Goal: Task Accomplishment & Management: Manage account settings

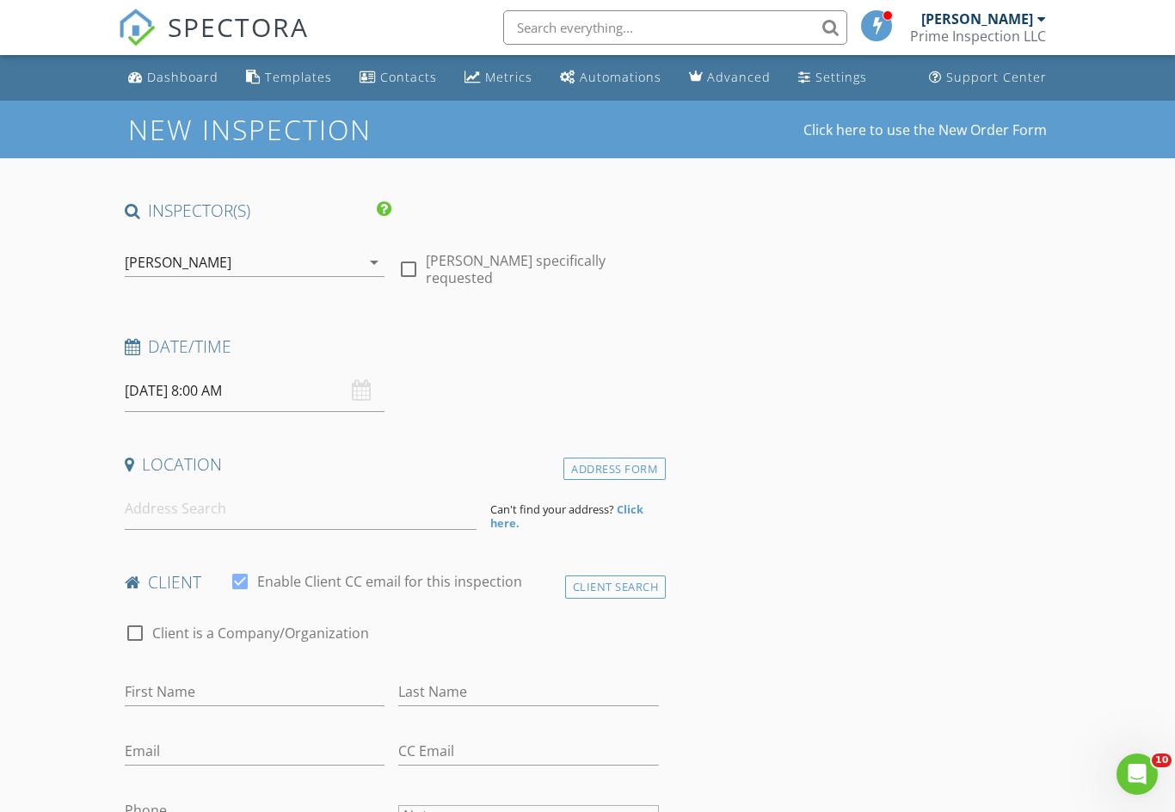
click at [972, 9] on div "ALBERT THOMAS Prime Inspection LLC" at bounding box center [978, 27] width 136 height 55
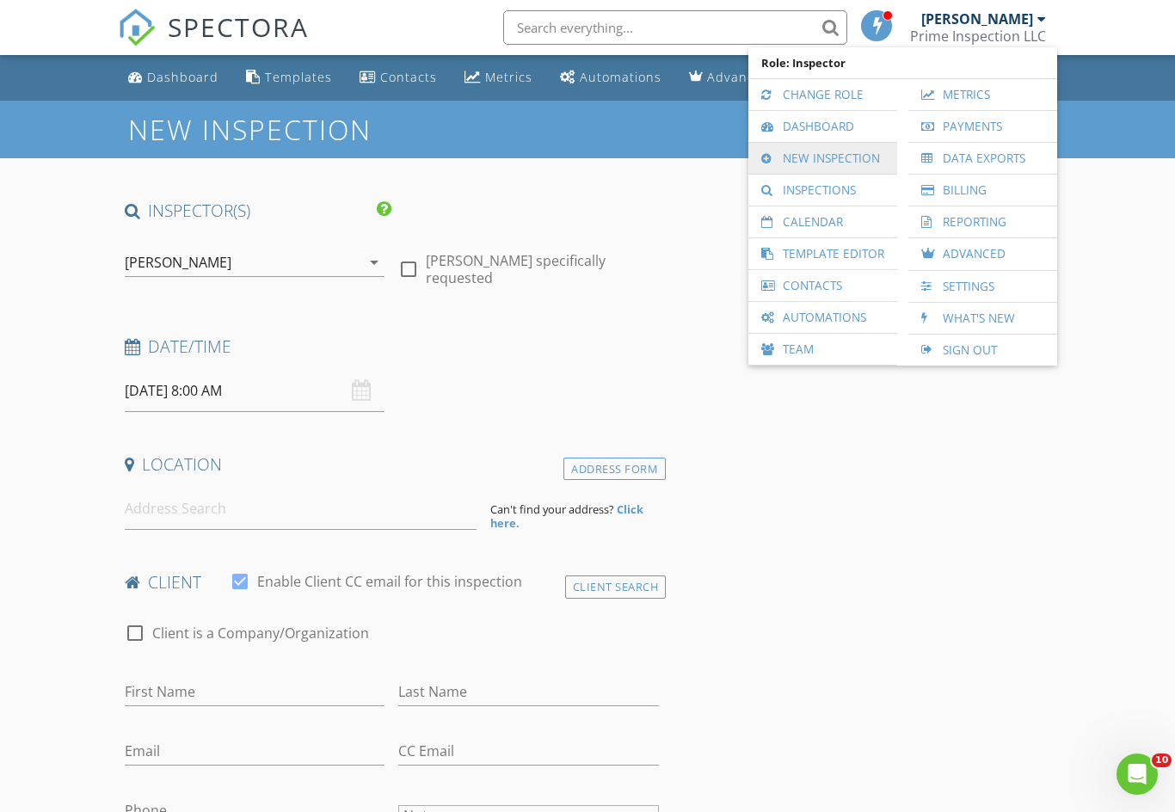
click at [840, 156] on link "New Inspection" at bounding box center [823, 158] width 132 height 31
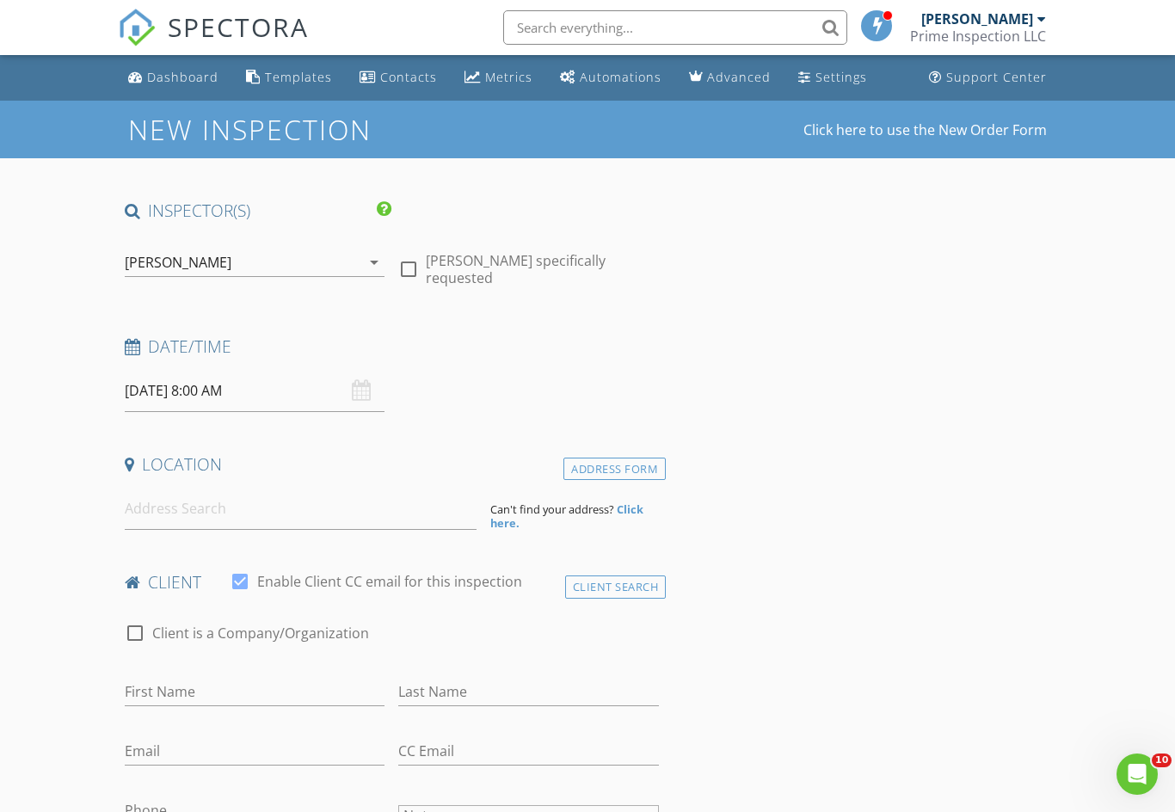
click at [970, 29] on div "Prime Inspection LLC" at bounding box center [978, 36] width 136 height 17
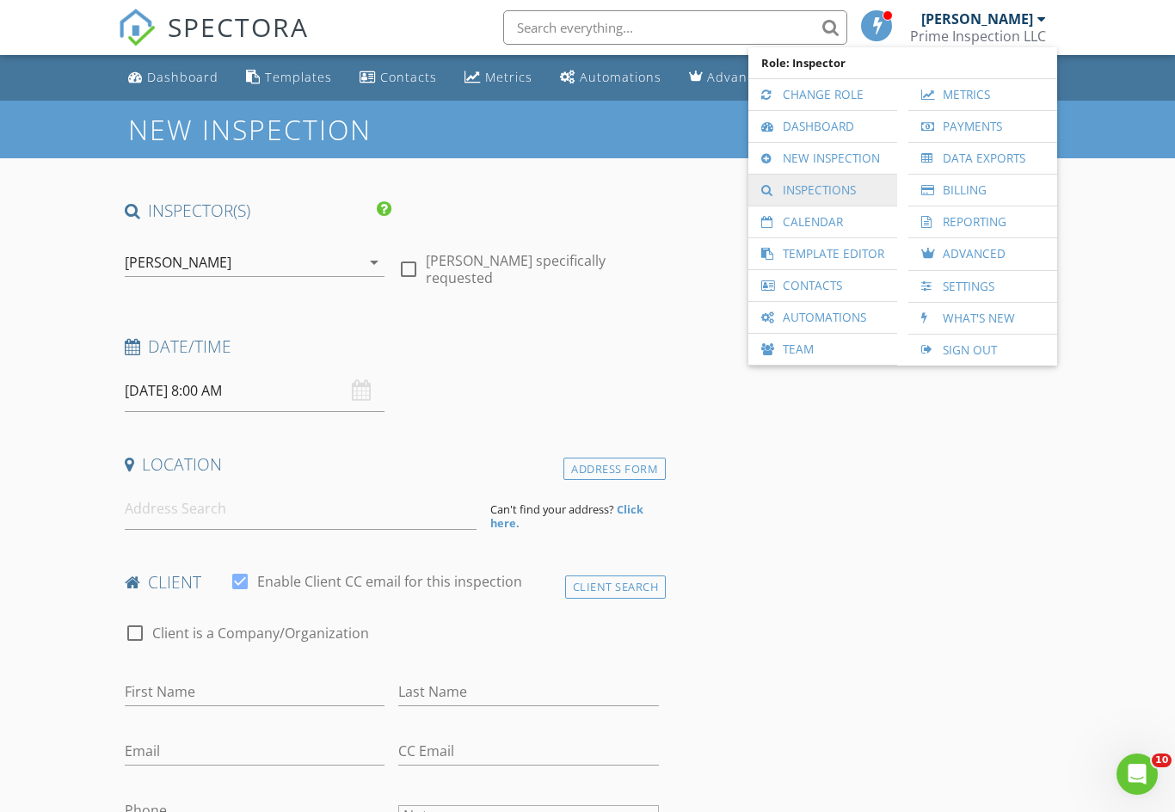
click at [842, 191] on link "Inspections" at bounding box center [823, 190] width 132 height 31
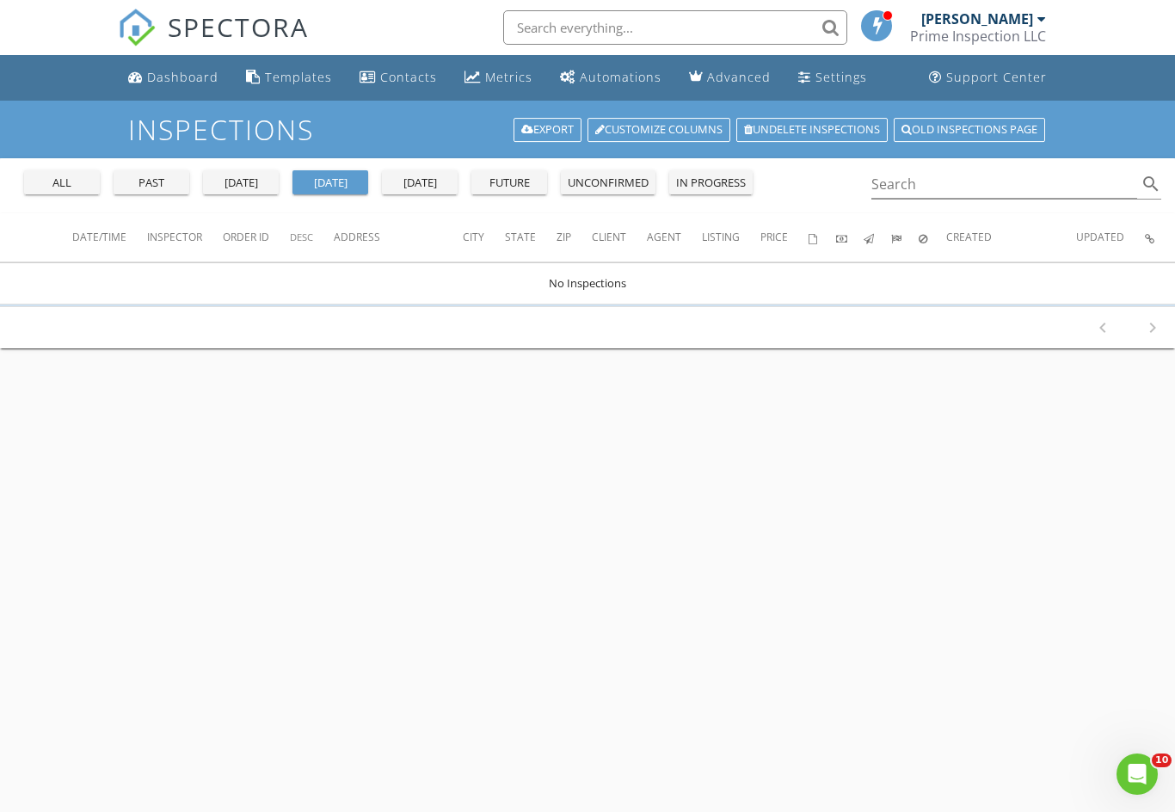
click at [60, 191] on button "all" at bounding box center [62, 182] width 76 height 24
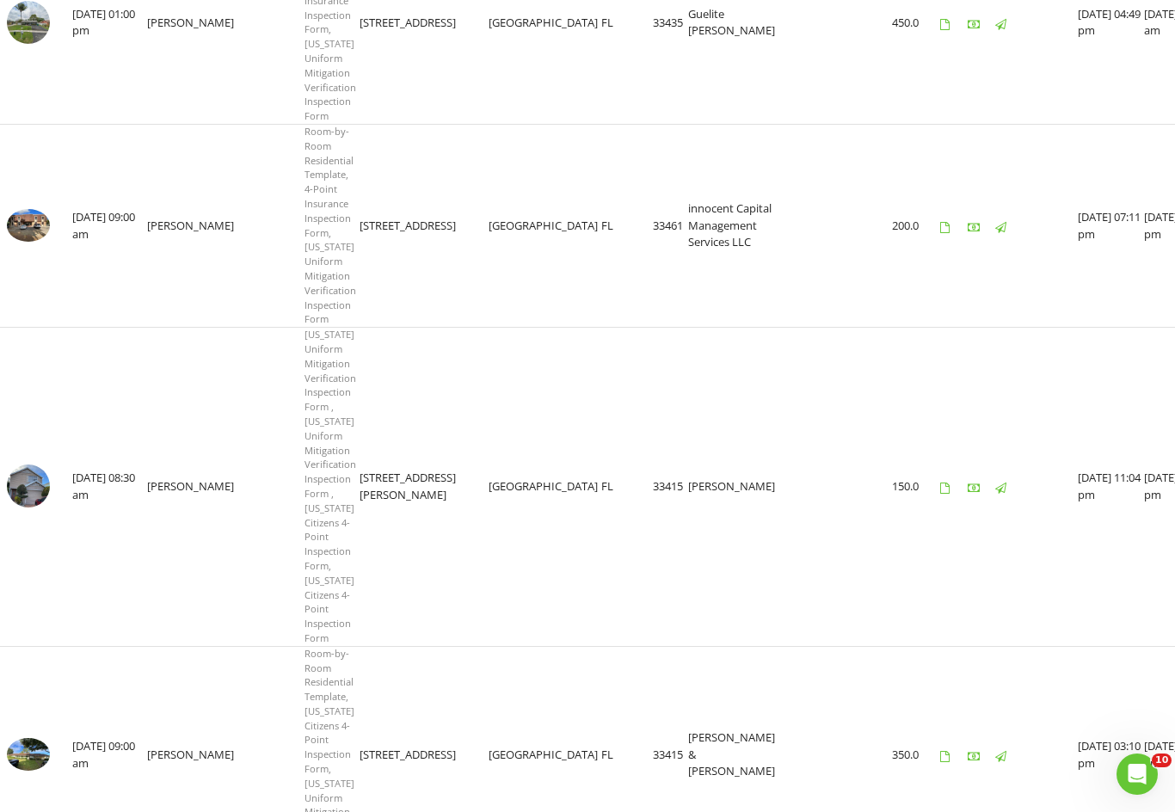
scroll to position [410, 0]
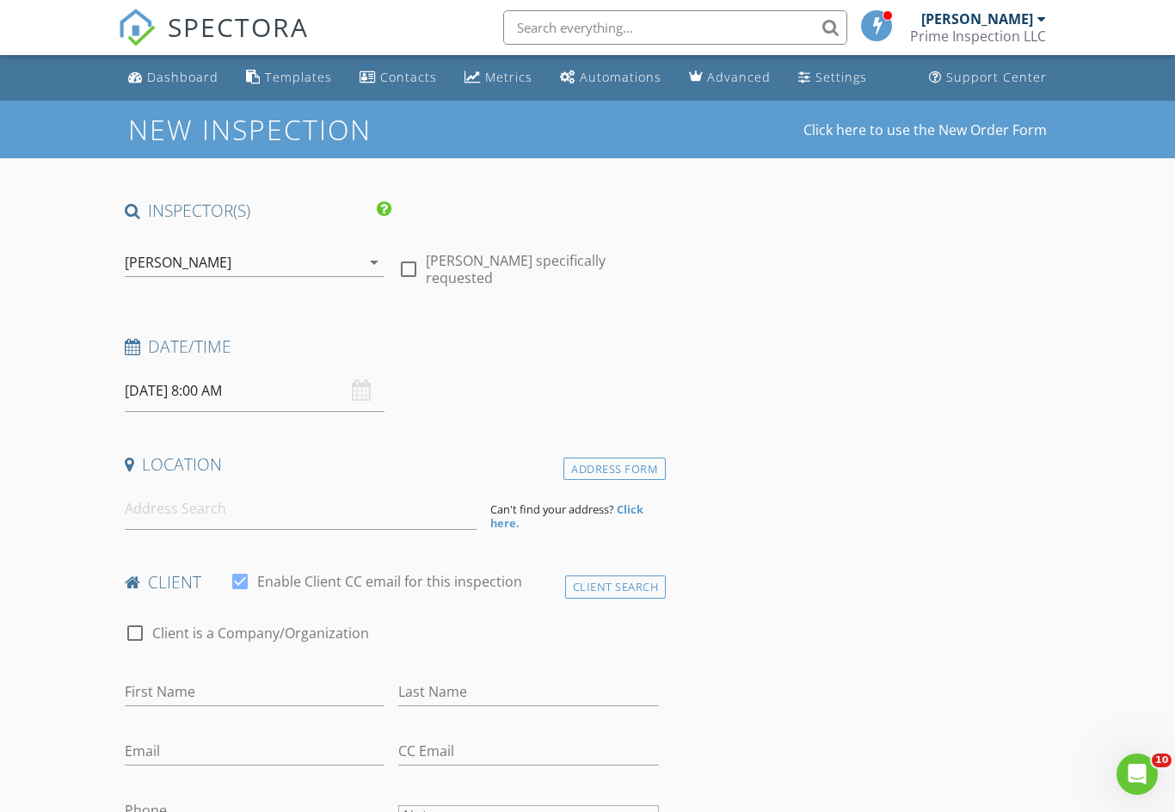
click at [962, 29] on div "Prime Inspection LLC" at bounding box center [978, 36] width 136 height 17
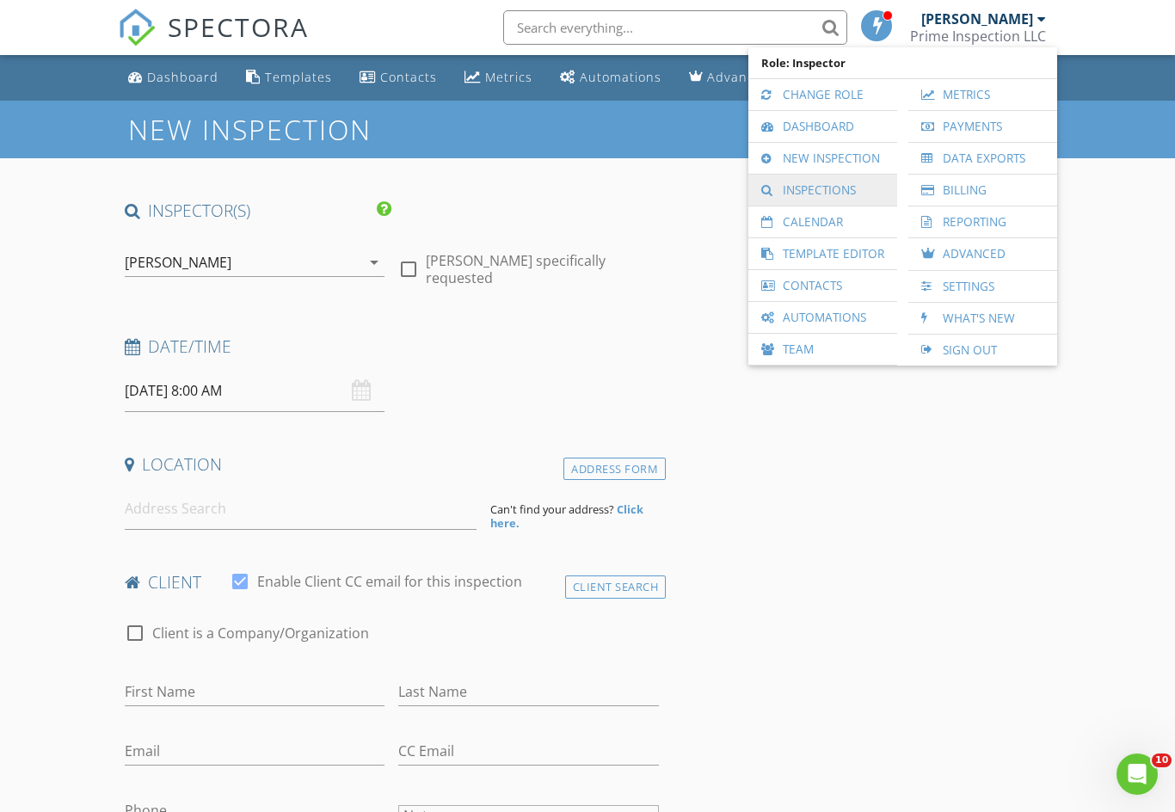
click at [826, 189] on link "Inspections" at bounding box center [823, 190] width 132 height 31
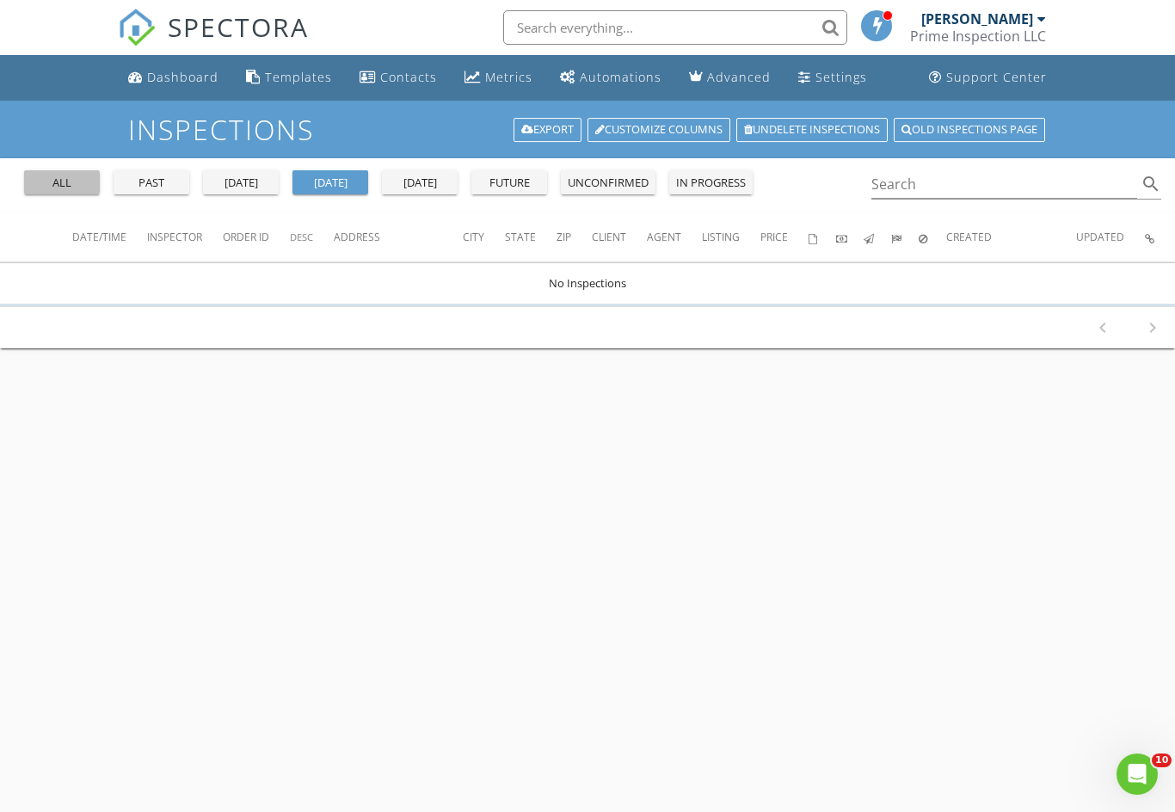
click at [52, 190] on div "all" at bounding box center [62, 183] width 62 height 17
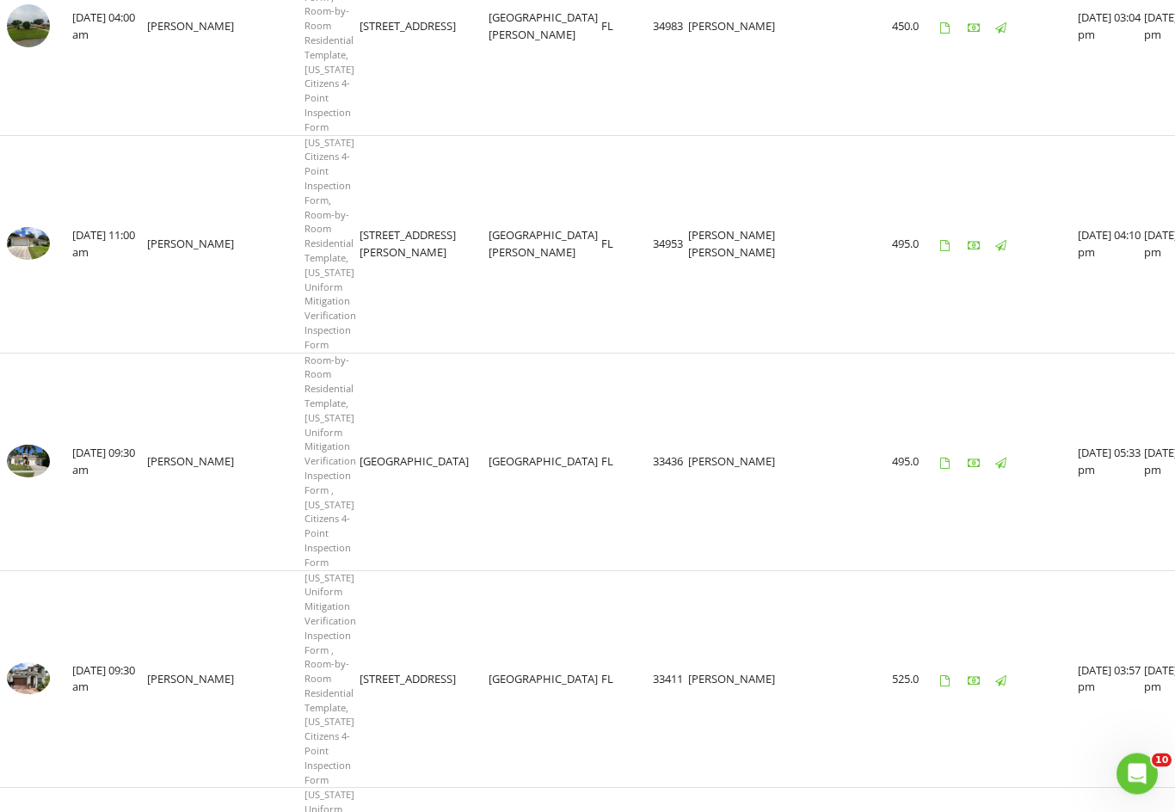
scroll to position [1291, 0]
